Goal: Information Seeking & Learning: Learn about a topic

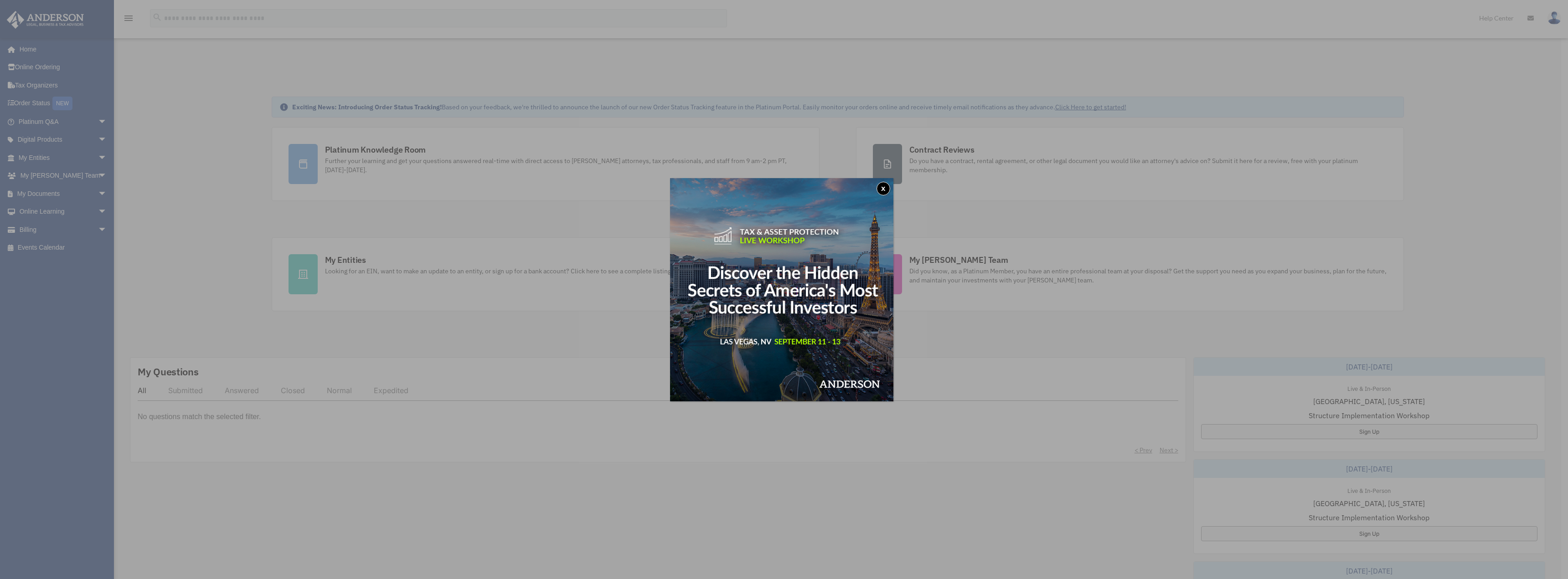
click at [884, 189] on button "x" at bounding box center [883, 189] width 13 height 13
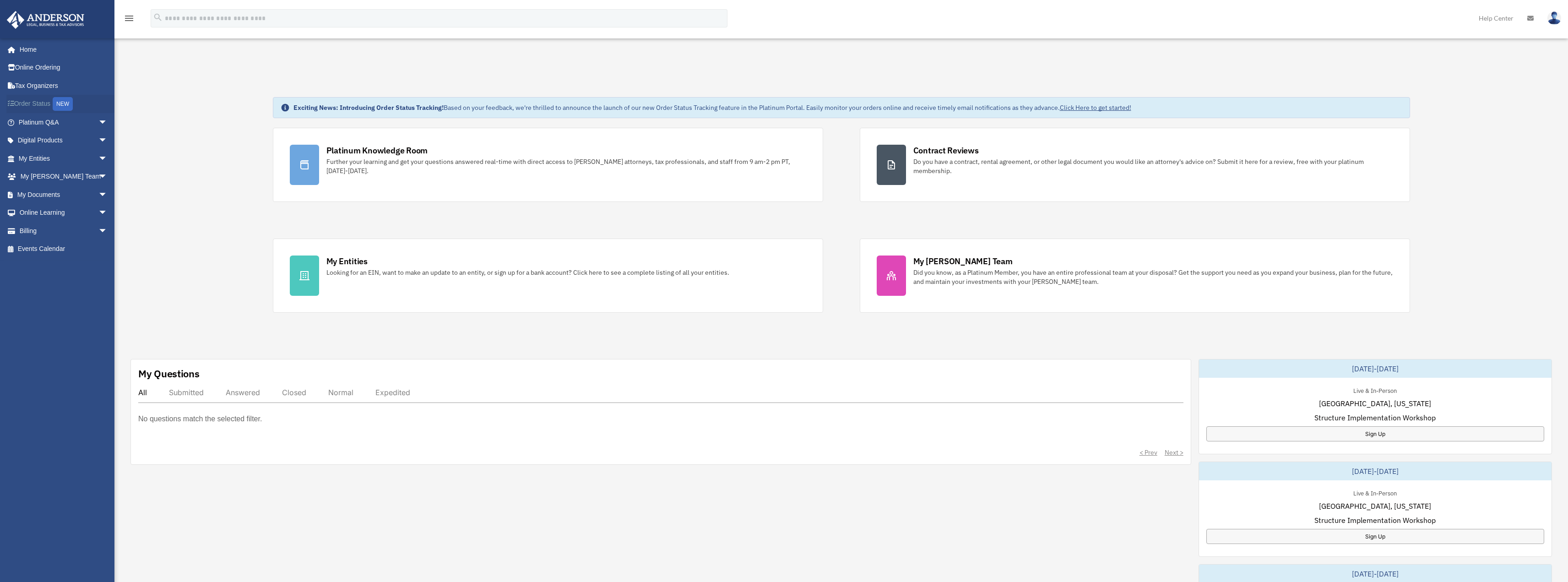
click at [31, 103] on link "Order Status NEW" at bounding box center [64, 104] width 115 height 19
click at [63, 102] on div "NEW" at bounding box center [62, 104] width 20 height 13
click at [98, 138] on span "arrow_drop_down" at bounding box center [108, 141] width 18 height 19
click at [52, 181] on div "Business Credit Optimizer" at bounding box center [70, 176] width 78 height 12
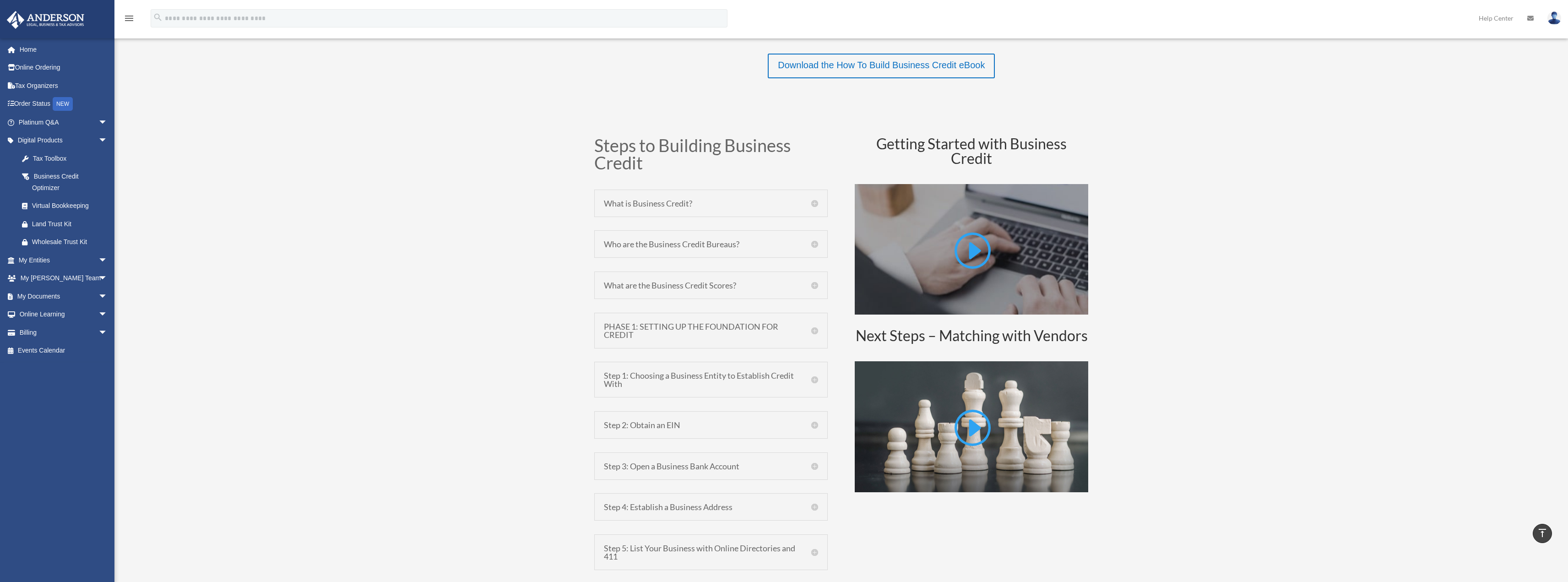
scroll to position [550, 0]
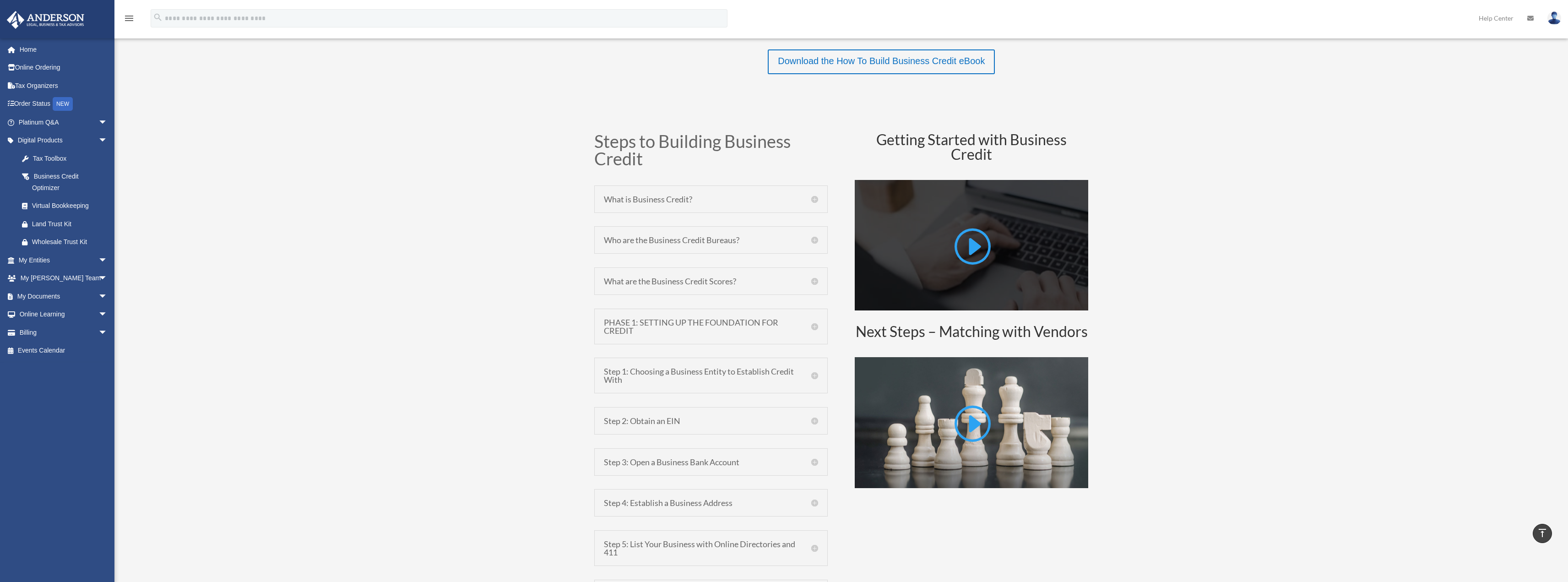
click at [974, 246] on link at bounding box center [971, 249] width 39 height 46
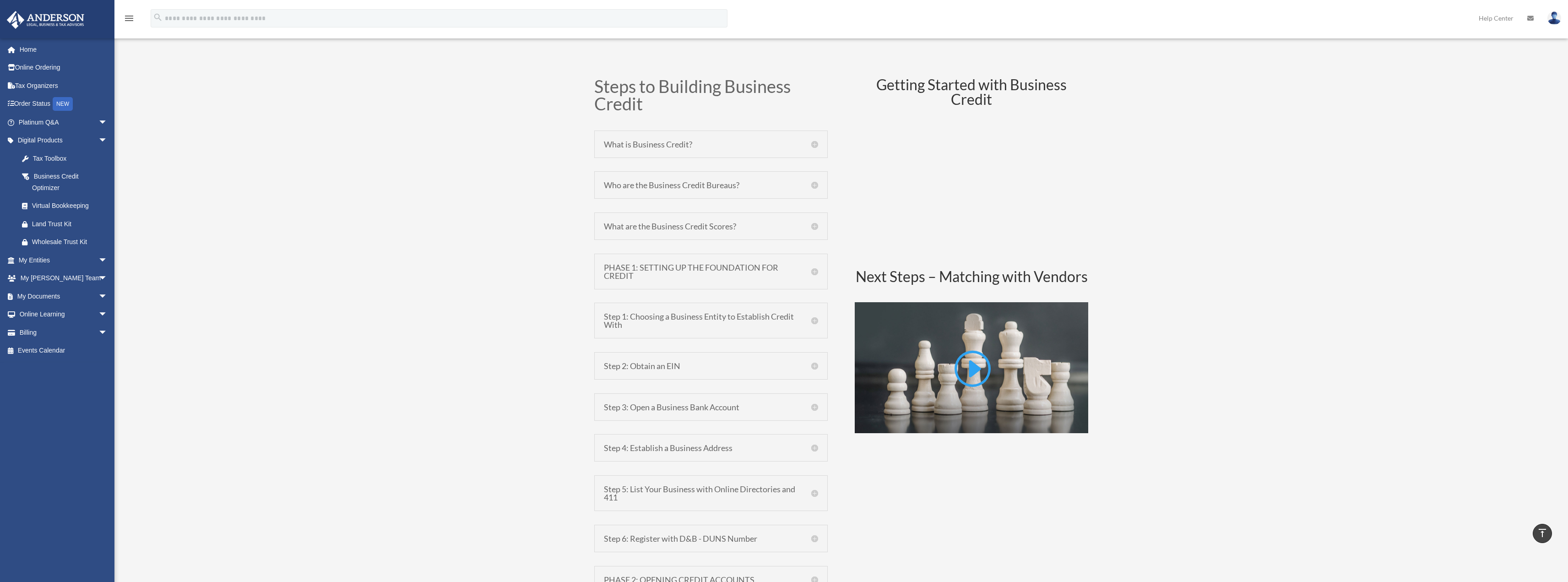
scroll to position [595, 0]
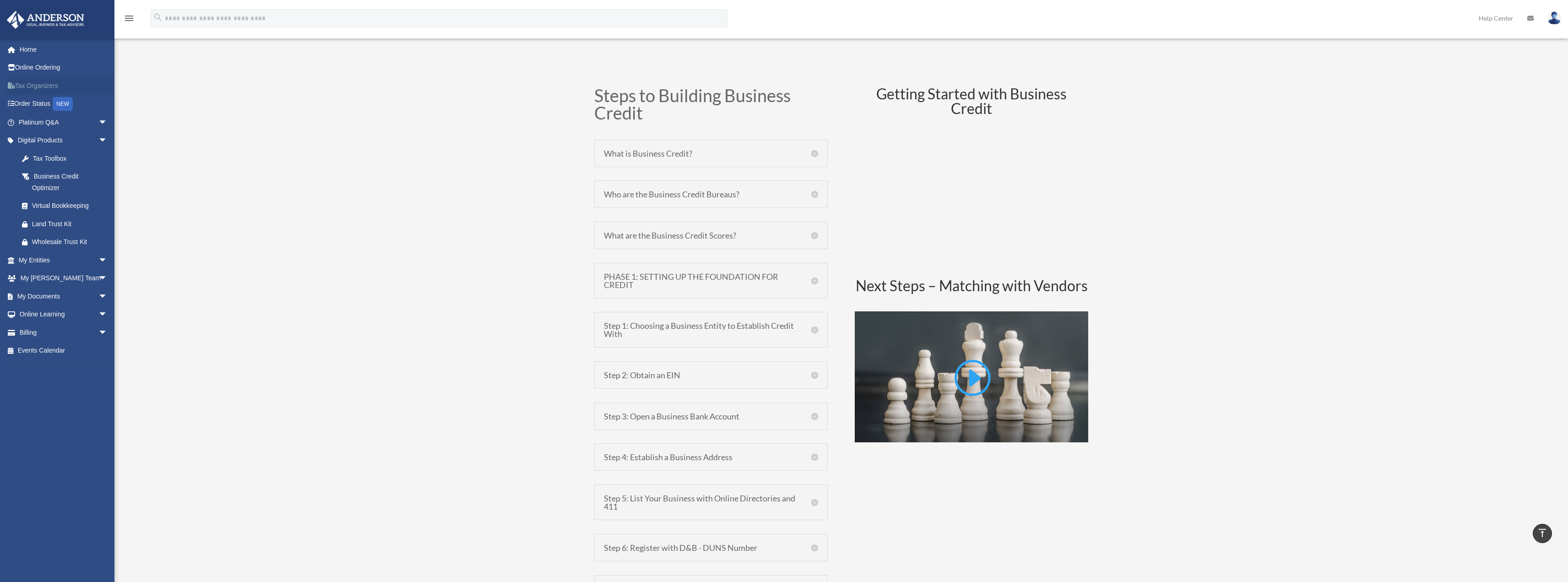
click at [32, 84] on link "Tax Organizers" at bounding box center [64, 86] width 115 height 18
click at [169, 79] on div "Business Credit Business credit, also known as trade credit, is the single larg…" at bounding box center [841, 274] width 1454 height 1155
